Goal: Find contact information: Find contact information

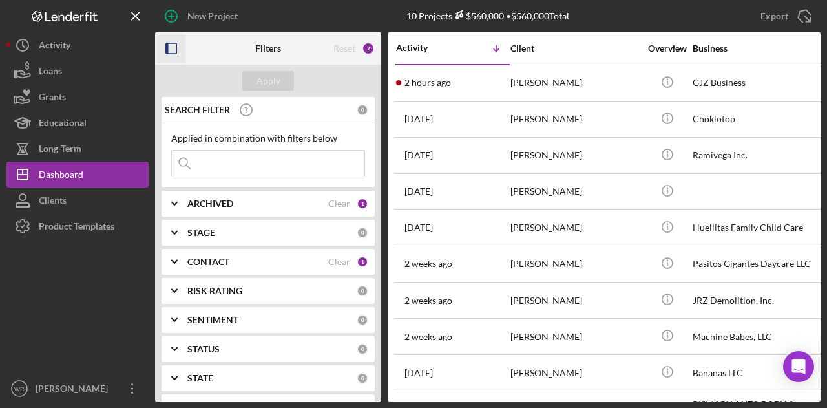
click at [176, 51] on icon "button" at bounding box center [171, 48] width 29 height 29
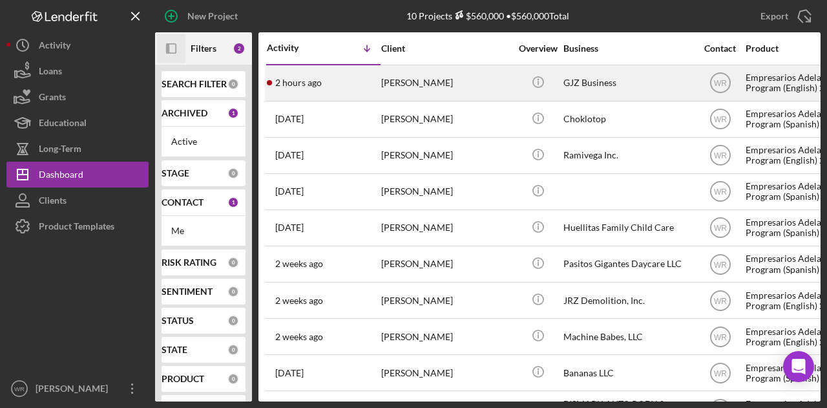
click at [407, 83] on div "[PERSON_NAME]" at bounding box center [445, 83] width 129 height 34
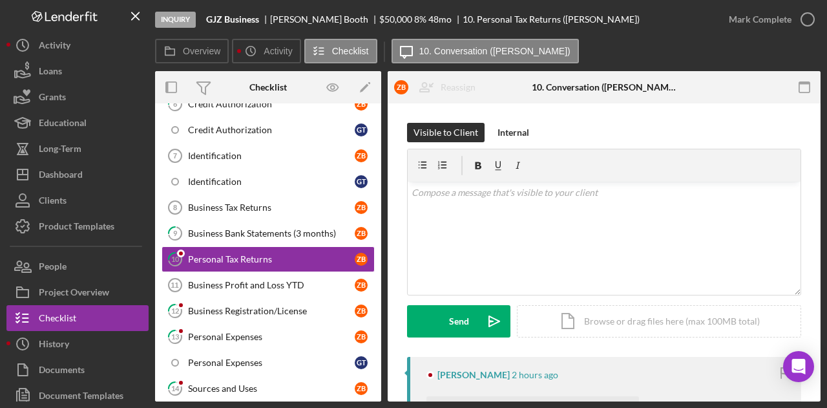
scroll to position [393, 0]
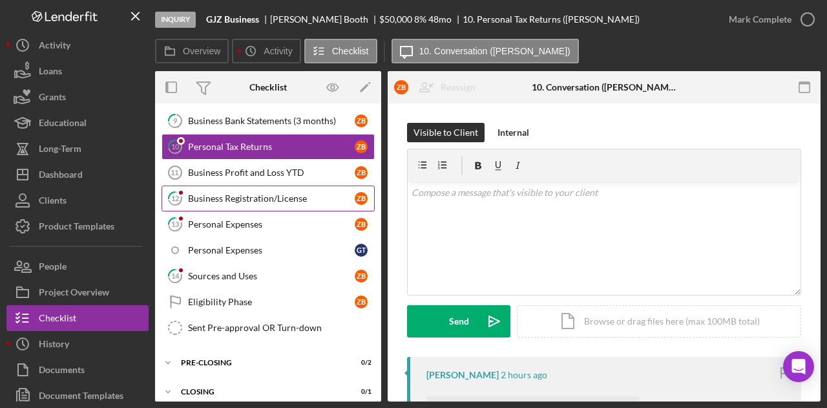
click at [270, 193] on div "Business Registration/License" at bounding box center [271, 198] width 167 height 10
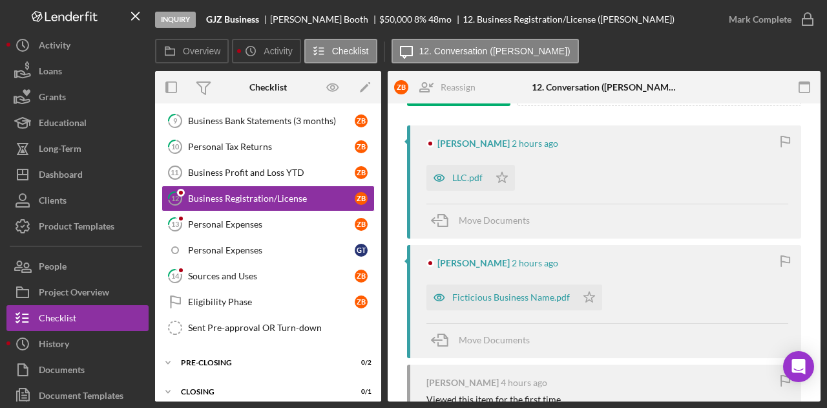
scroll to position [324, 0]
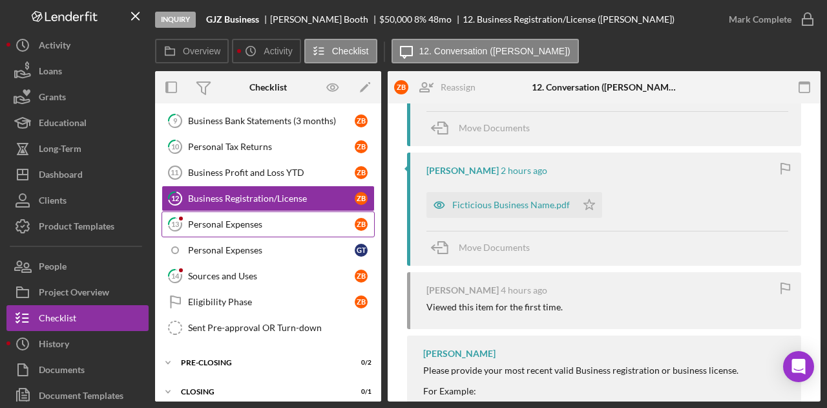
click at [247, 219] on div "Personal Expenses" at bounding box center [271, 224] width 167 height 10
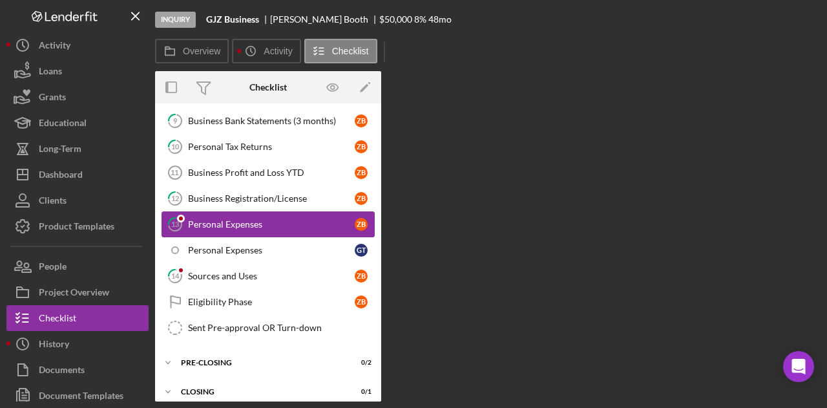
click at [247, 219] on div "Personal Expenses" at bounding box center [271, 224] width 167 height 10
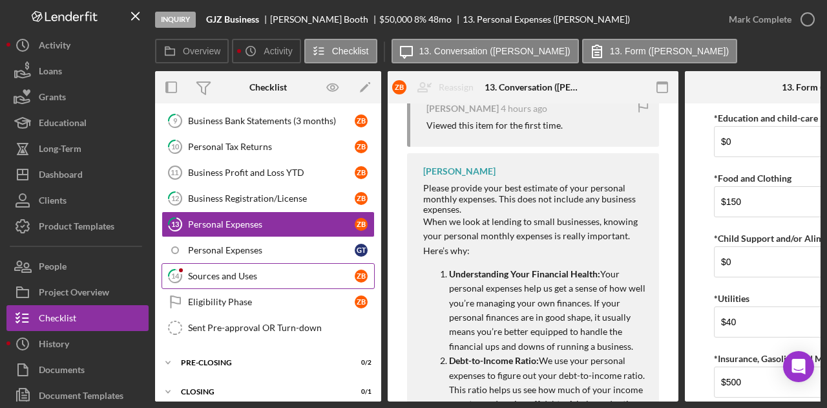
click at [234, 263] on link "14 Sources and Uses Z B" at bounding box center [267, 276] width 213 height 26
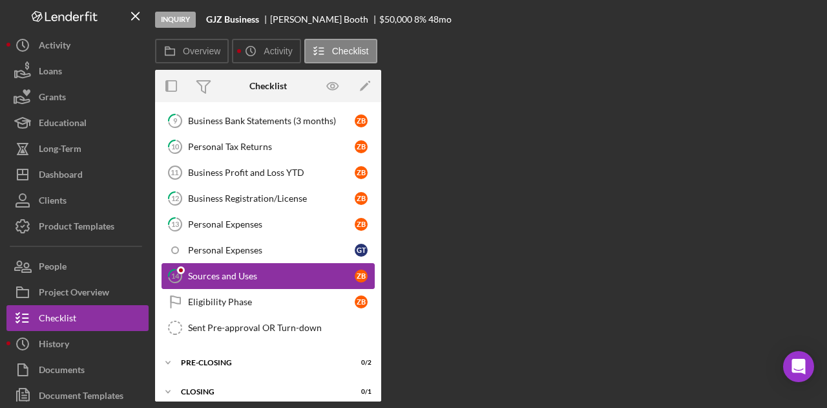
scroll to position [393, 0]
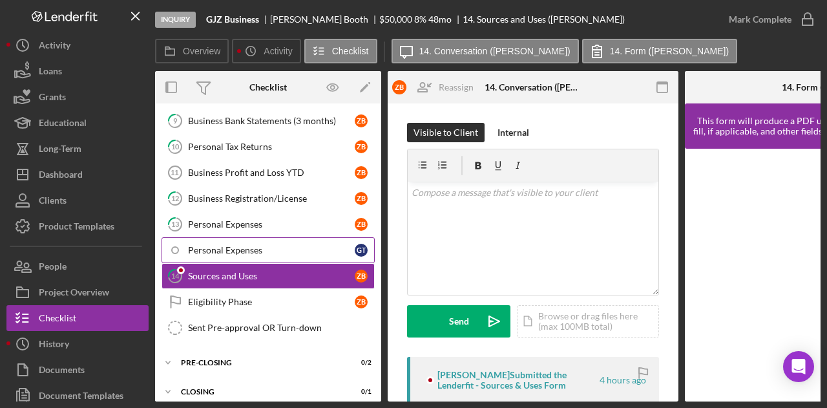
click at [245, 245] on div "Personal Expenses" at bounding box center [271, 250] width 167 height 10
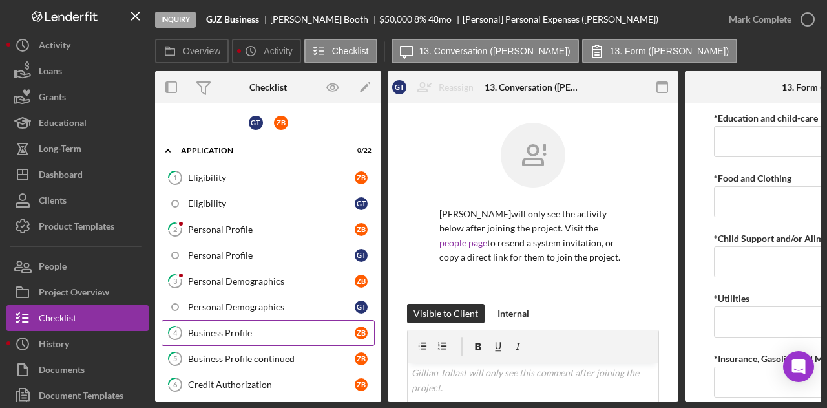
click at [242, 329] on div "Business Profile" at bounding box center [271, 332] width 167 height 10
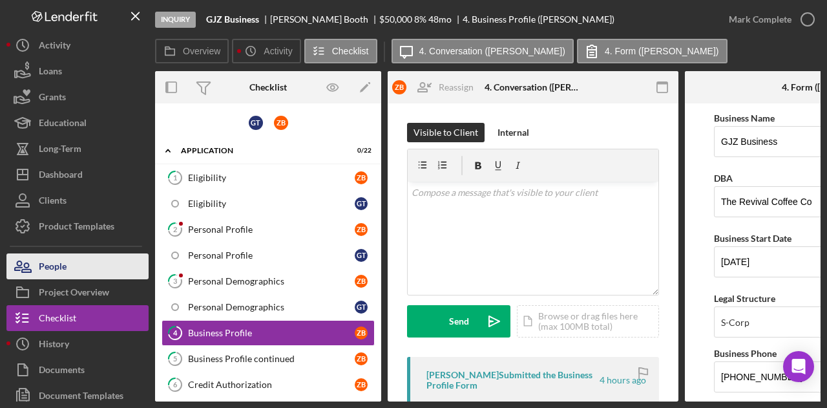
click at [85, 263] on button "People" at bounding box center [77, 266] width 142 height 26
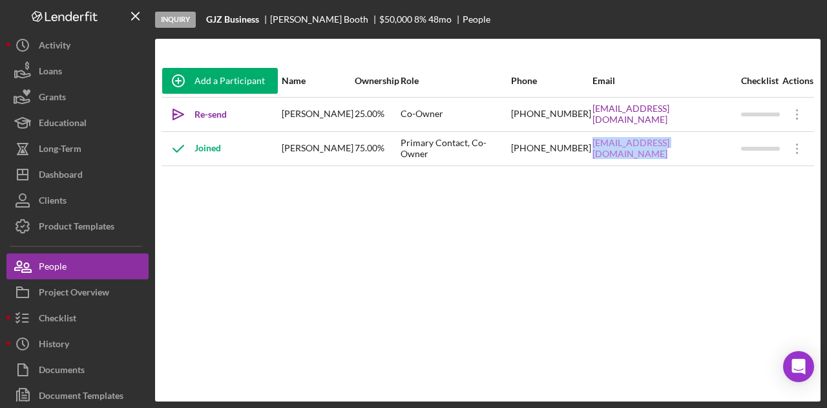
drag, startPoint x: 566, startPoint y: 156, endPoint x: 692, endPoint y: 145, distance: 125.7
click at [692, 145] on tr "Joined Zoe Booth 75.00% Primary Contact, Co-Owner (925) 849-2889 customerservic…" at bounding box center [487, 148] width 652 height 34
click at [727, 166] on div "Add a Participant Name Ownership Role Phone Email Checklist Actions Icon/icon-i…" at bounding box center [487, 220] width 665 height 311
drag, startPoint x: 736, startPoint y: 156, endPoint x: 568, endPoint y: 157, distance: 167.3
click at [592, 157] on div "customerservice@therevivalcoffeeco.com" at bounding box center [665, 148] width 147 height 32
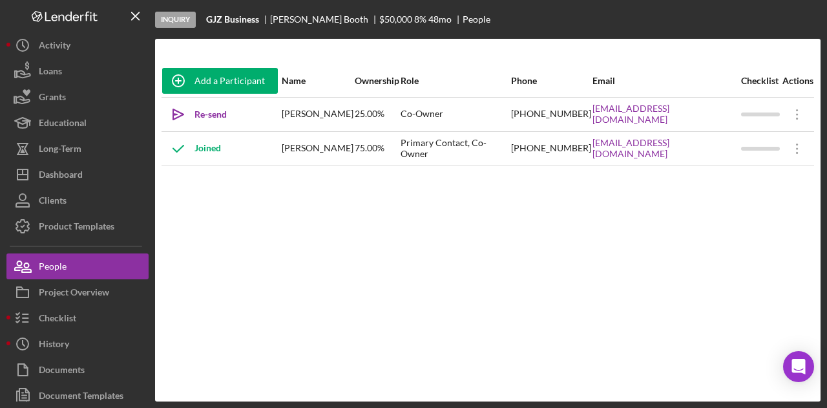
copy link "customerservice@therevivalcoffeeco.com"
drag, startPoint x: 561, startPoint y: 147, endPoint x: 530, endPoint y: 153, distance: 32.3
click at [530, 153] on div "(925) 849-2889" at bounding box center [551, 148] width 80 height 32
drag, startPoint x: 502, startPoint y: 149, endPoint x: 565, endPoint y: 160, distance: 63.6
click at [565, 160] on div "(925) 849-2889" at bounding box center [551, 148] width 80 height 32
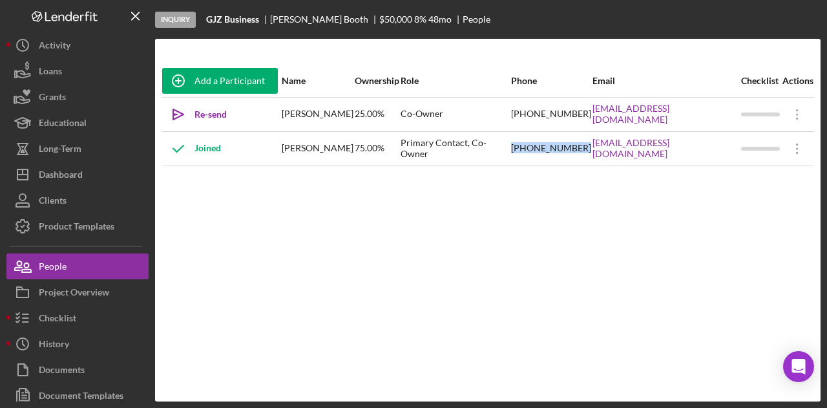
copy div "(925) 849-2889"
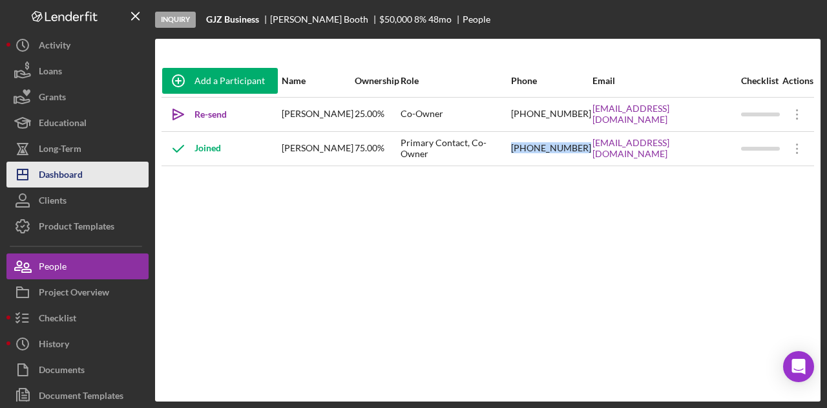
click at [99, 176] on button "Icon/Dashboard Dashboard" at bounding box center [77, 174] width 142 height 26
